Goal: Task Accomplishment & Management: Use online tool/utility

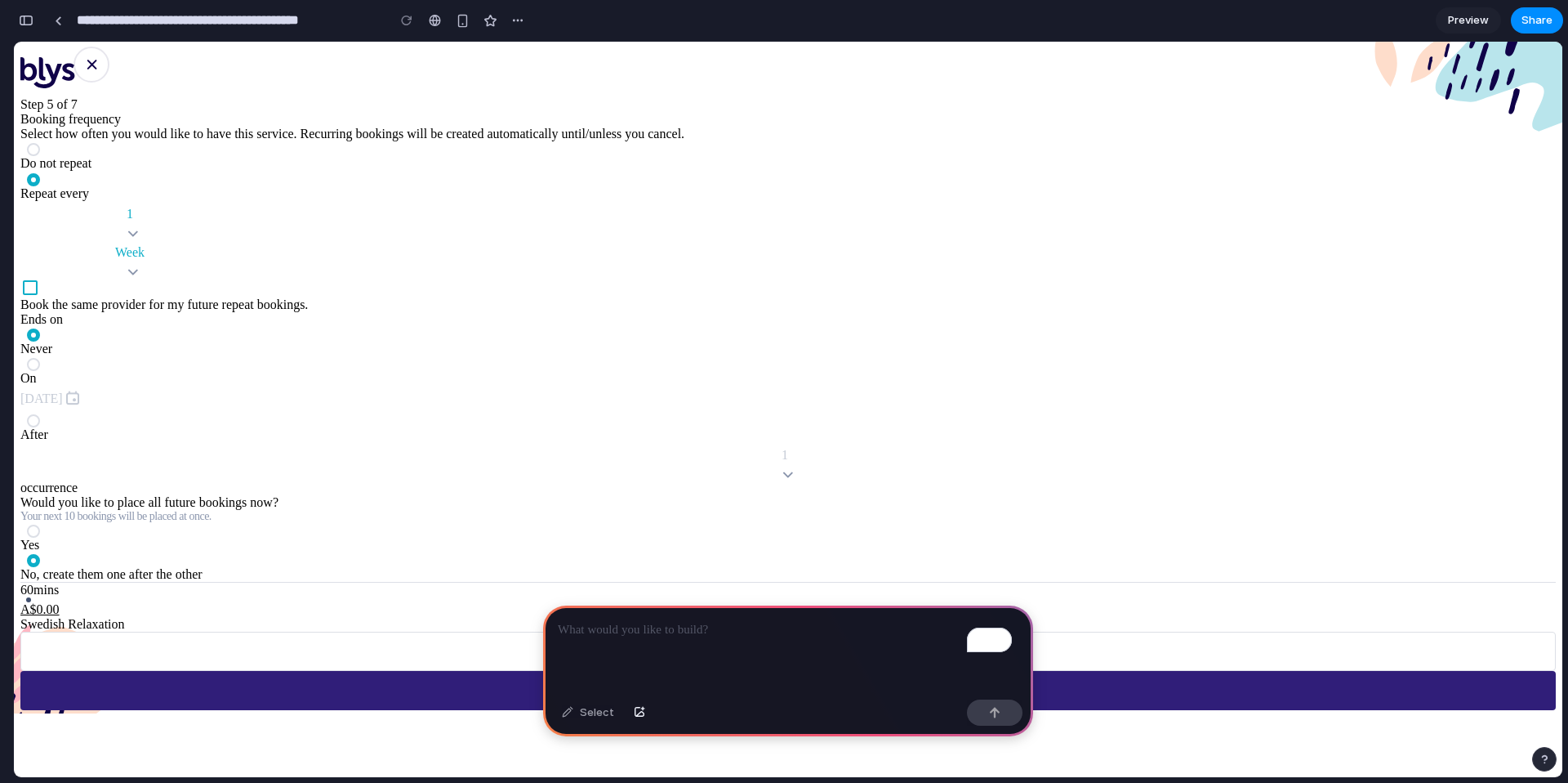
click at [672, 650] on div "To enrich screen reader interactions, please activate Accessibility in Grammarl…" at bounding box center [788, 649] width 490 height 87
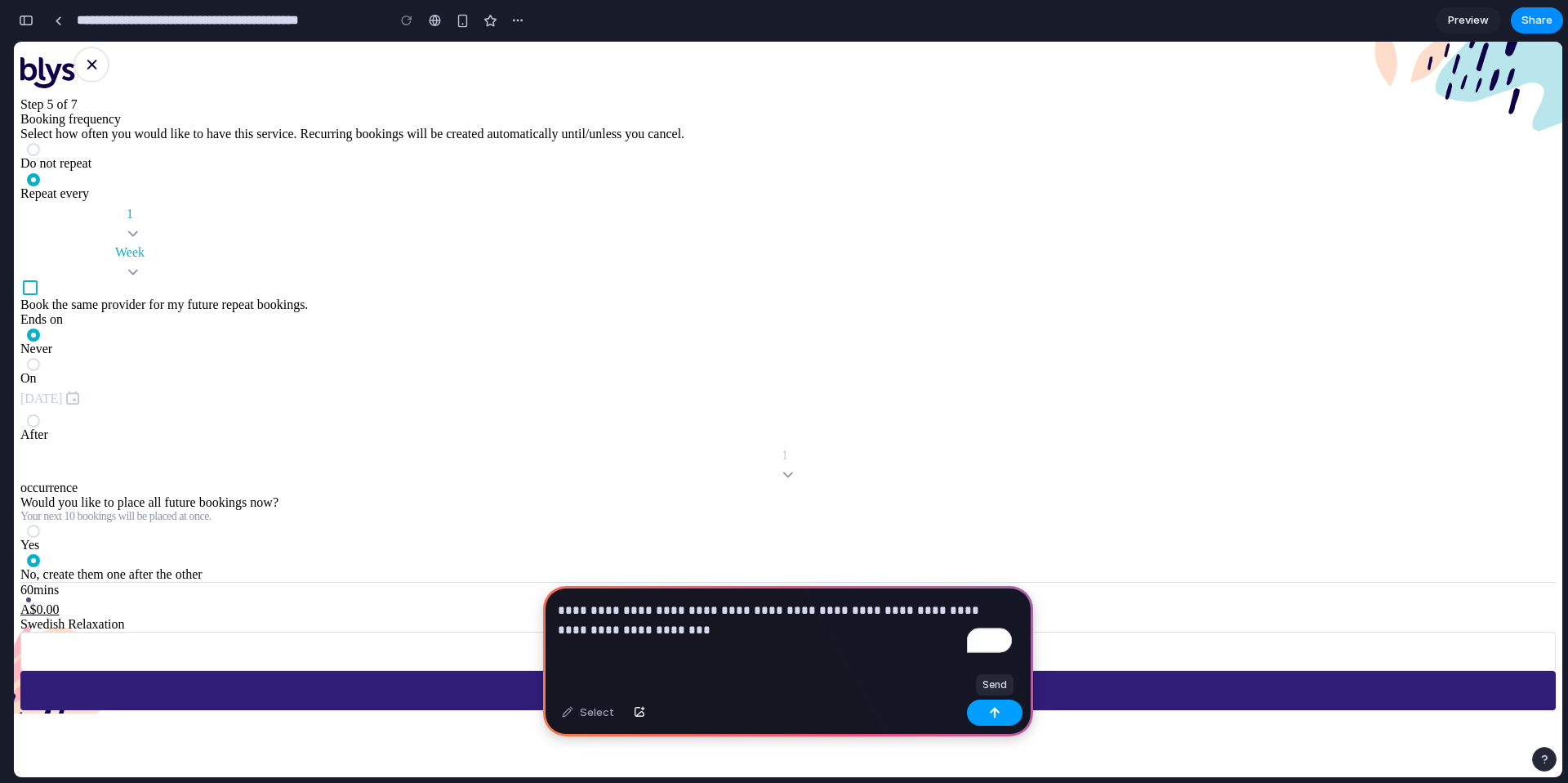
click at [998, 715] on div "button" at bounding box center [994, 712] width 11 height 11
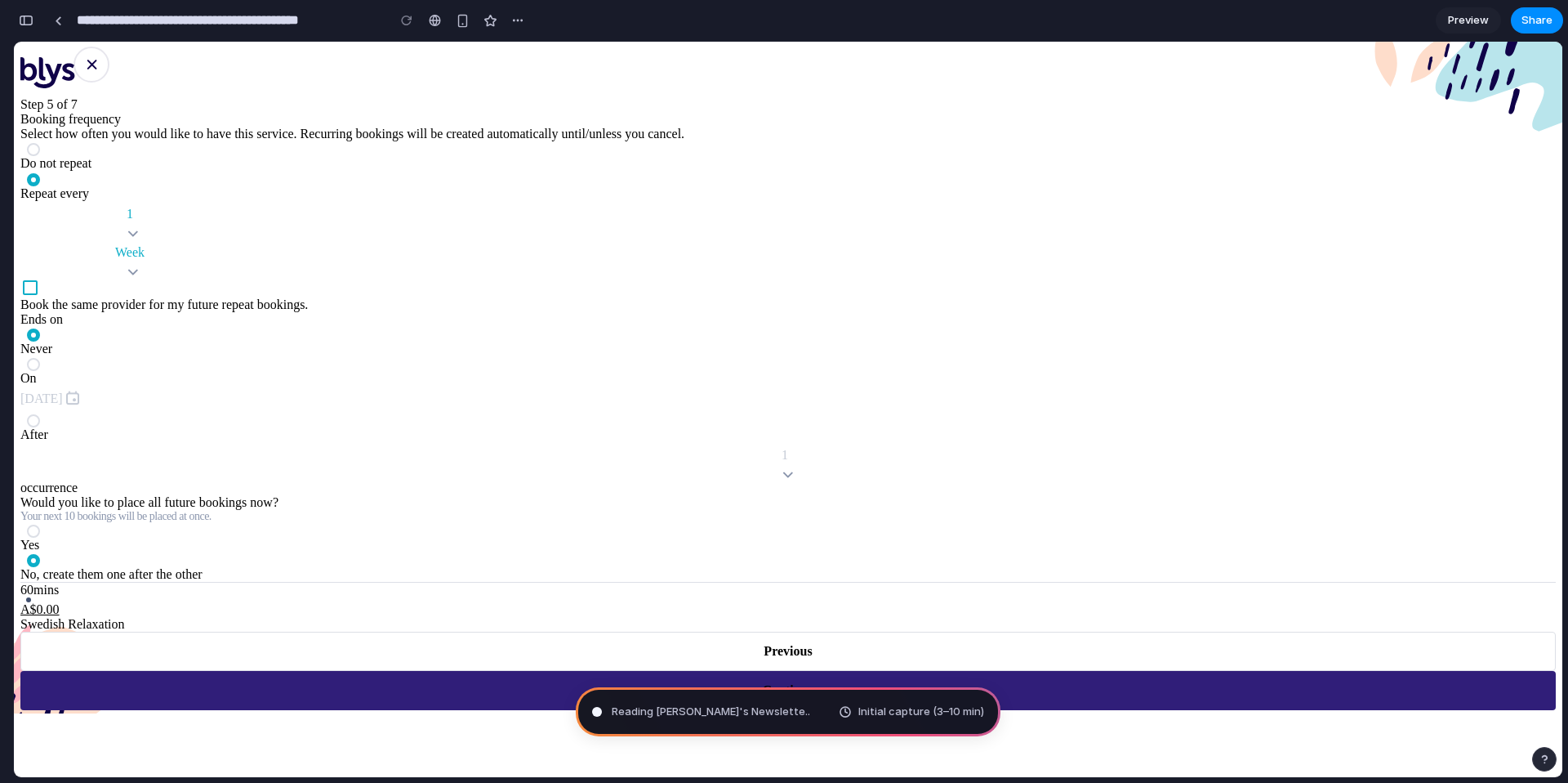
type input "**********"
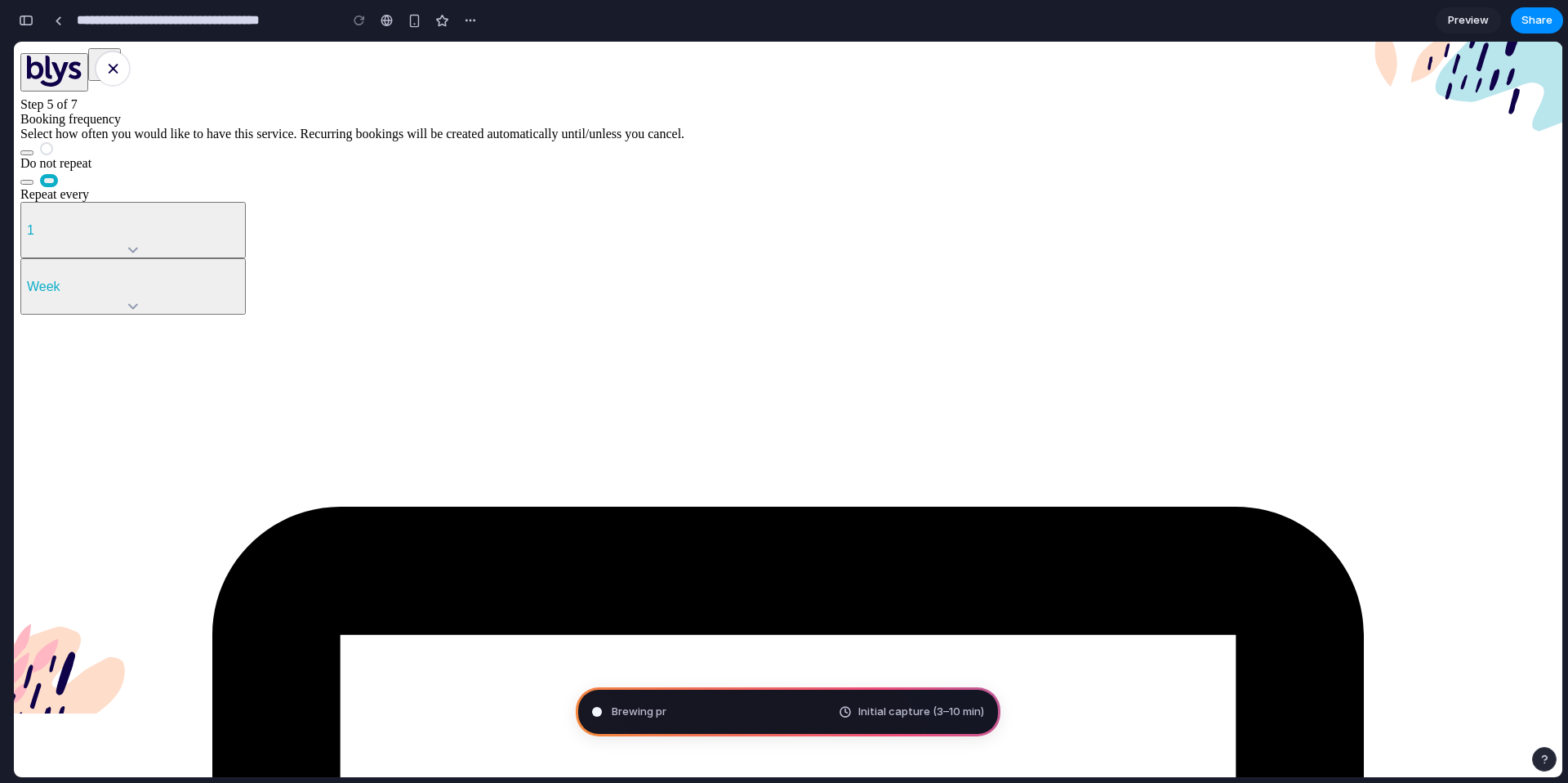
scroll to position [15, 0]
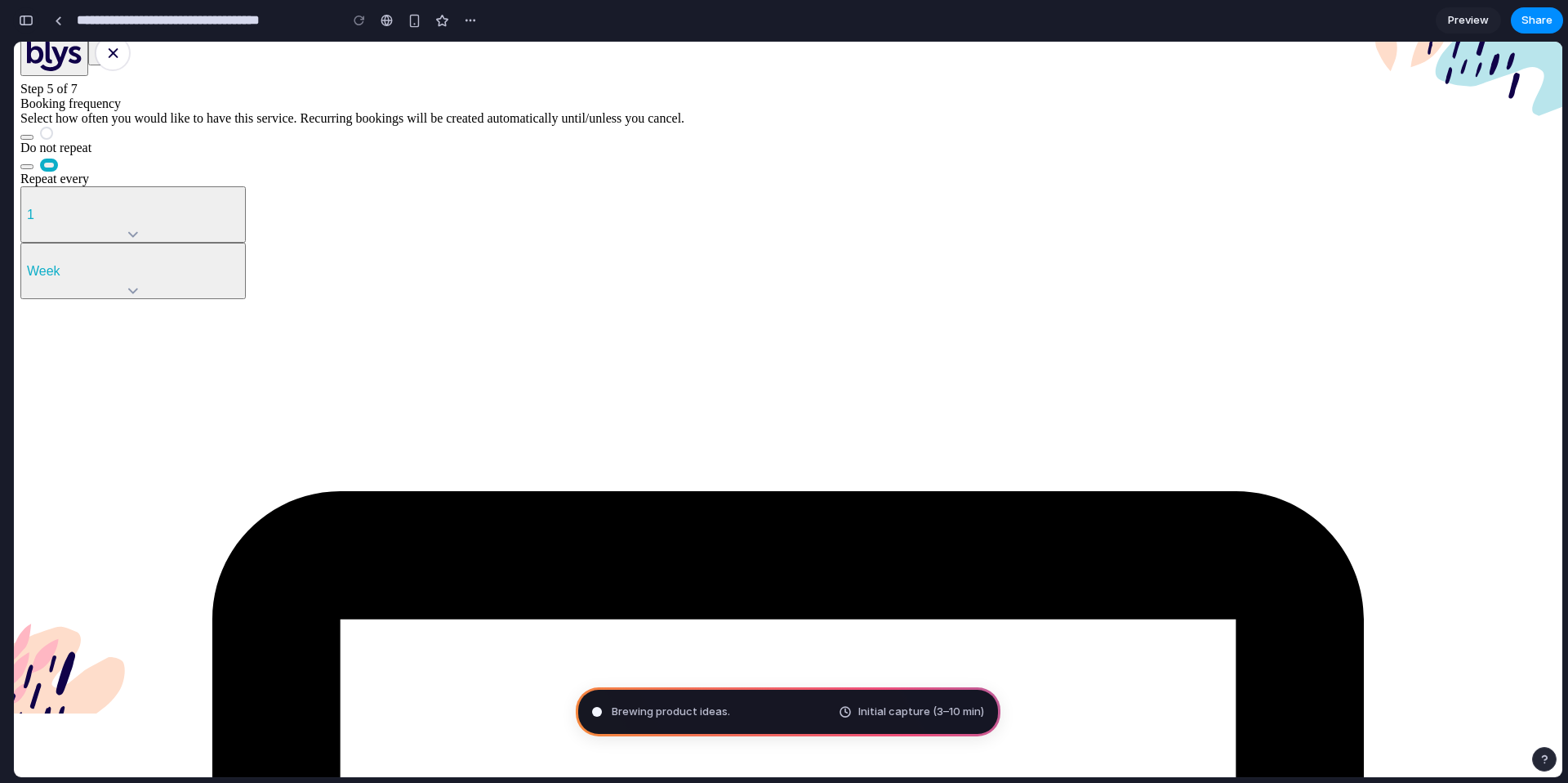
click at [34, 22] on button "button" at bounding box center [26, 21] width 27 height 27
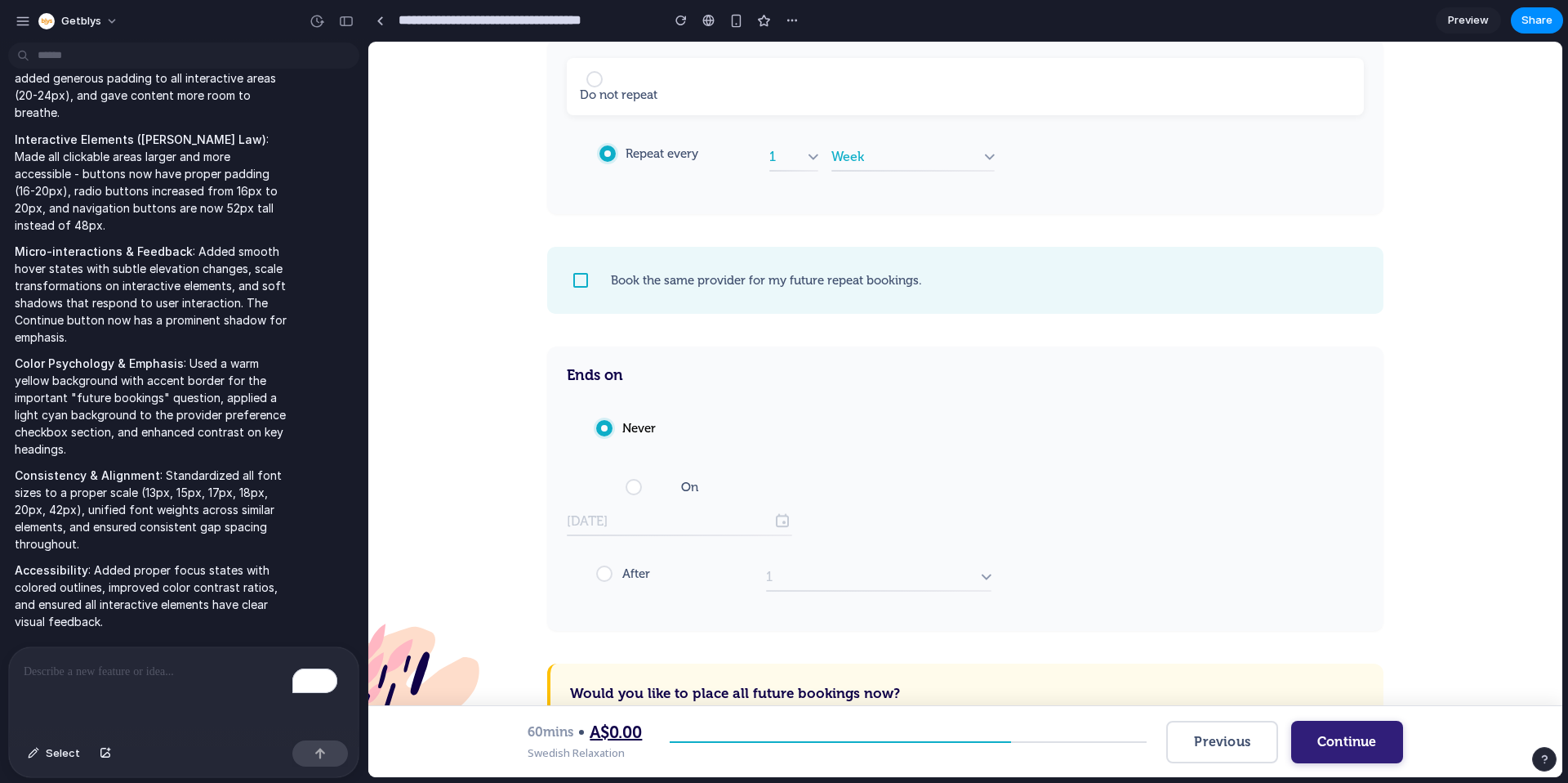
scroll to position [0, 0]
